Goal: Feedback & Contribution: Submit feedback/report problem

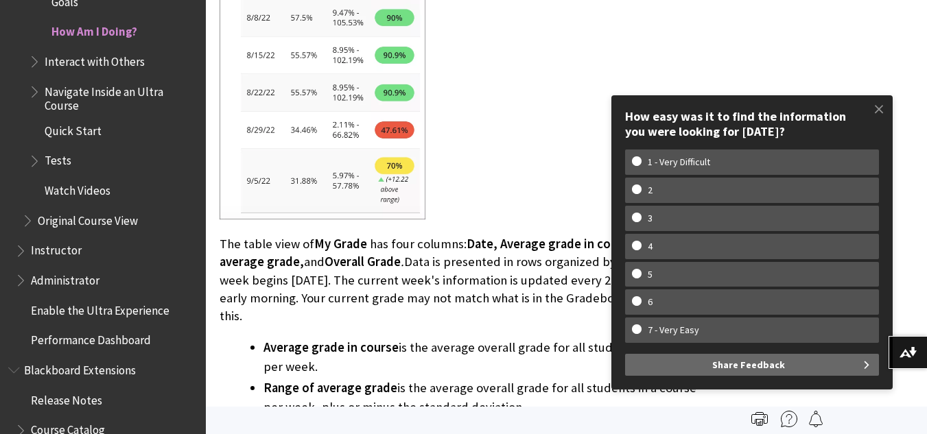
scroll to position [2791, 0]
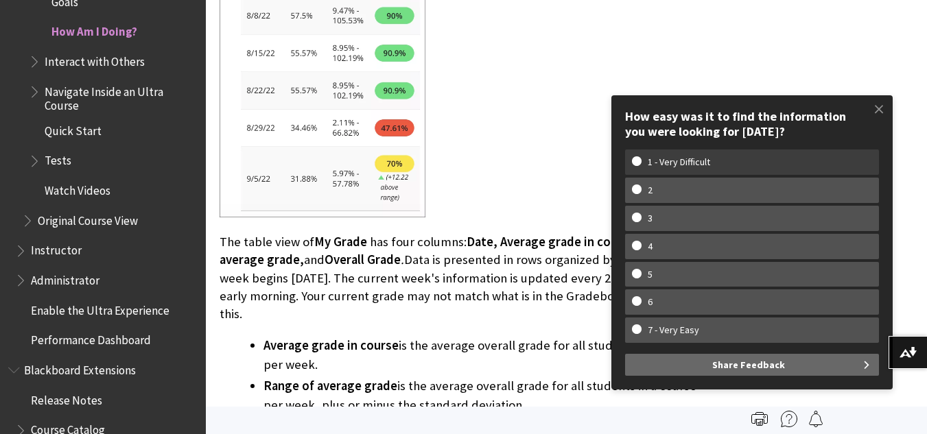
click at [699, 157] on w-span "1 - Very Difficult" at bounding box center [679, 162] width 94 height 12
click at [641, 157] on input "1 - Very Difficult" at bounding box center [636, 160] width 9 height 9
radio input "true"
click at [695, 154] on label "1 - Very Difficult" at bounding box center [752, 162] width 254 height 25
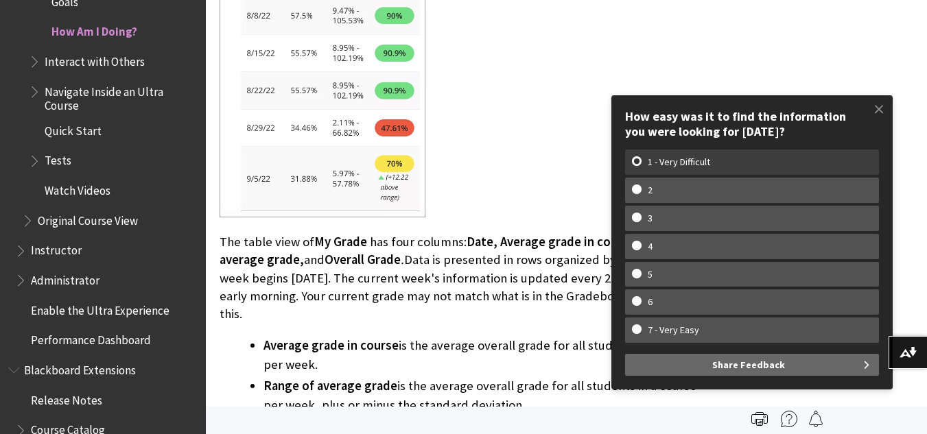
click at [641, 156] on input "1 - Very Difficult" at bounding box center [636, 160] width 9 height 9
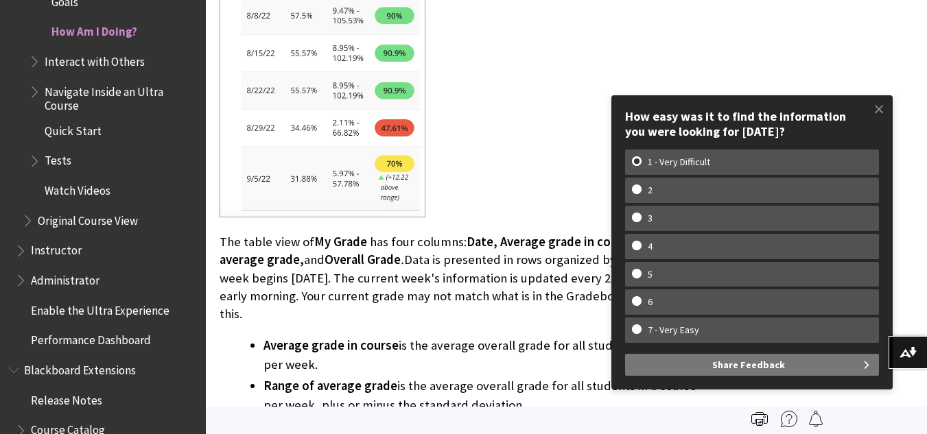
click at [750, 364] on span "Share Feedback" at bounding box center [748, 365] width 73 height 22
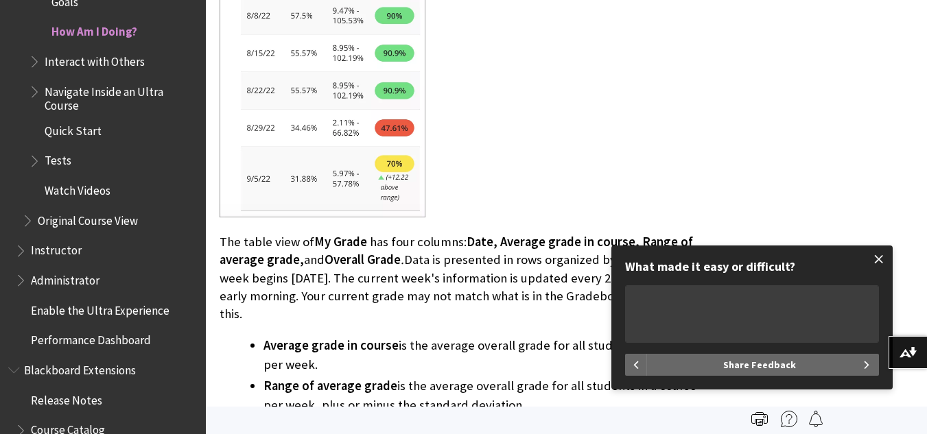
click at [880, 252] on span at bounding box center [878, 259] width 29 height 29
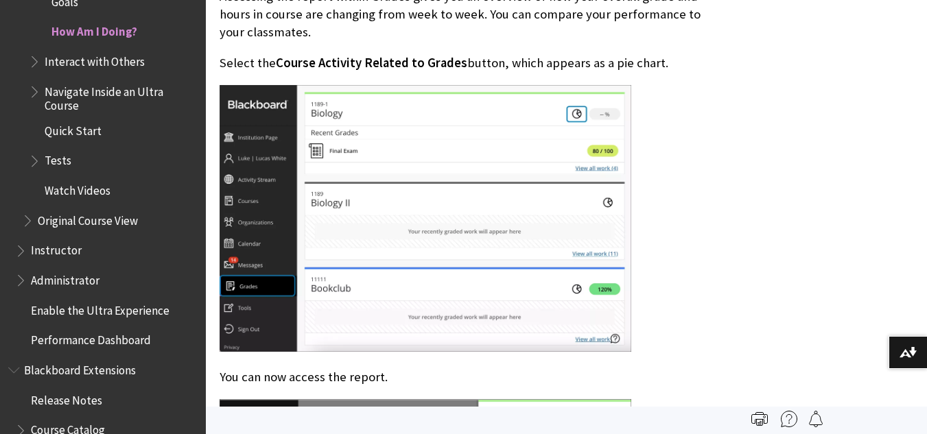
scroll to position [1098, 0]
